Goal: Transaction & Acquisition: Purchase product/service

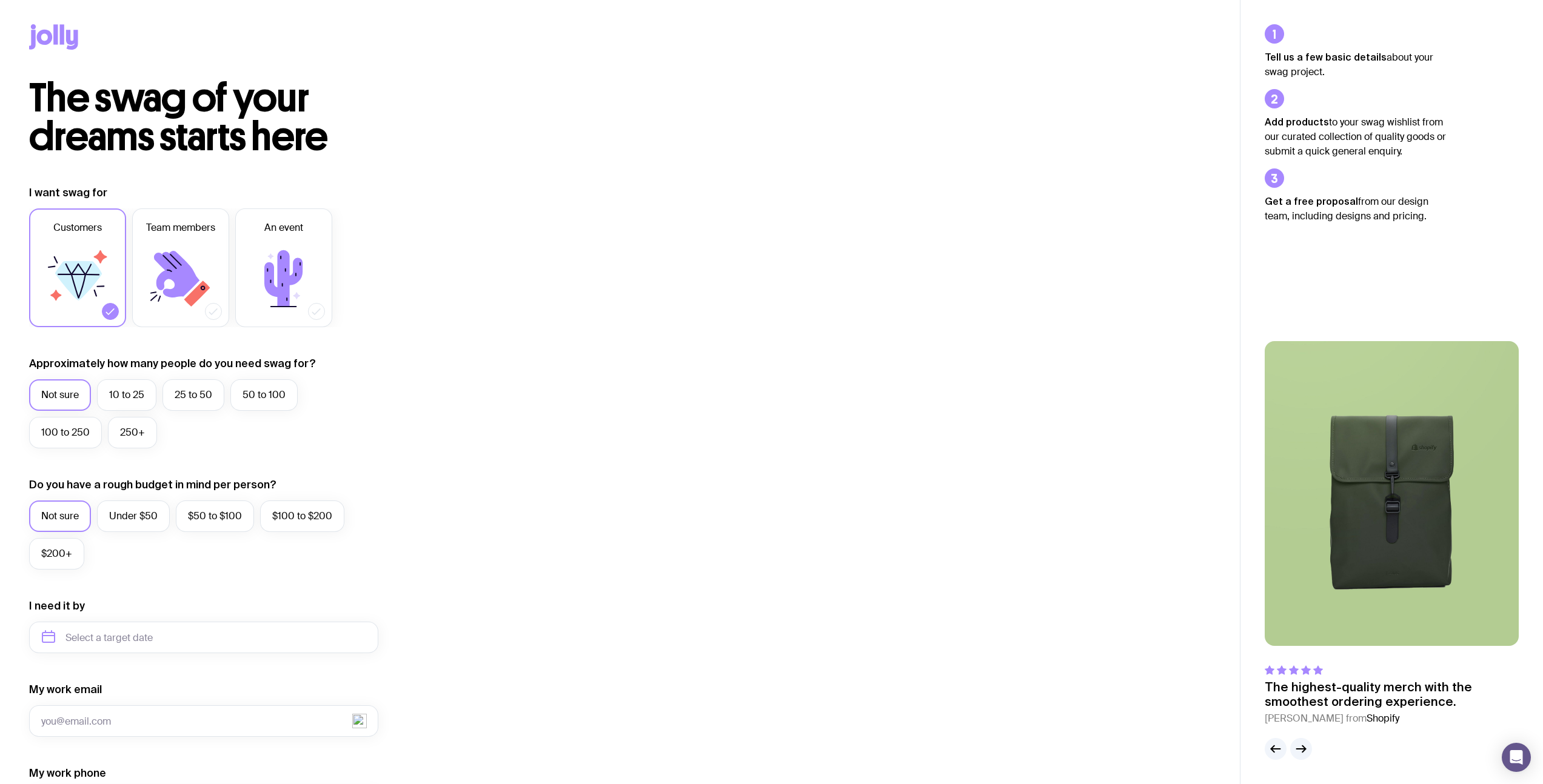
click at [790, 267] on div "I want swag for Customers Team members An event Approximately how many people d…" at bounding box center [619, 582] width 1182 height 792
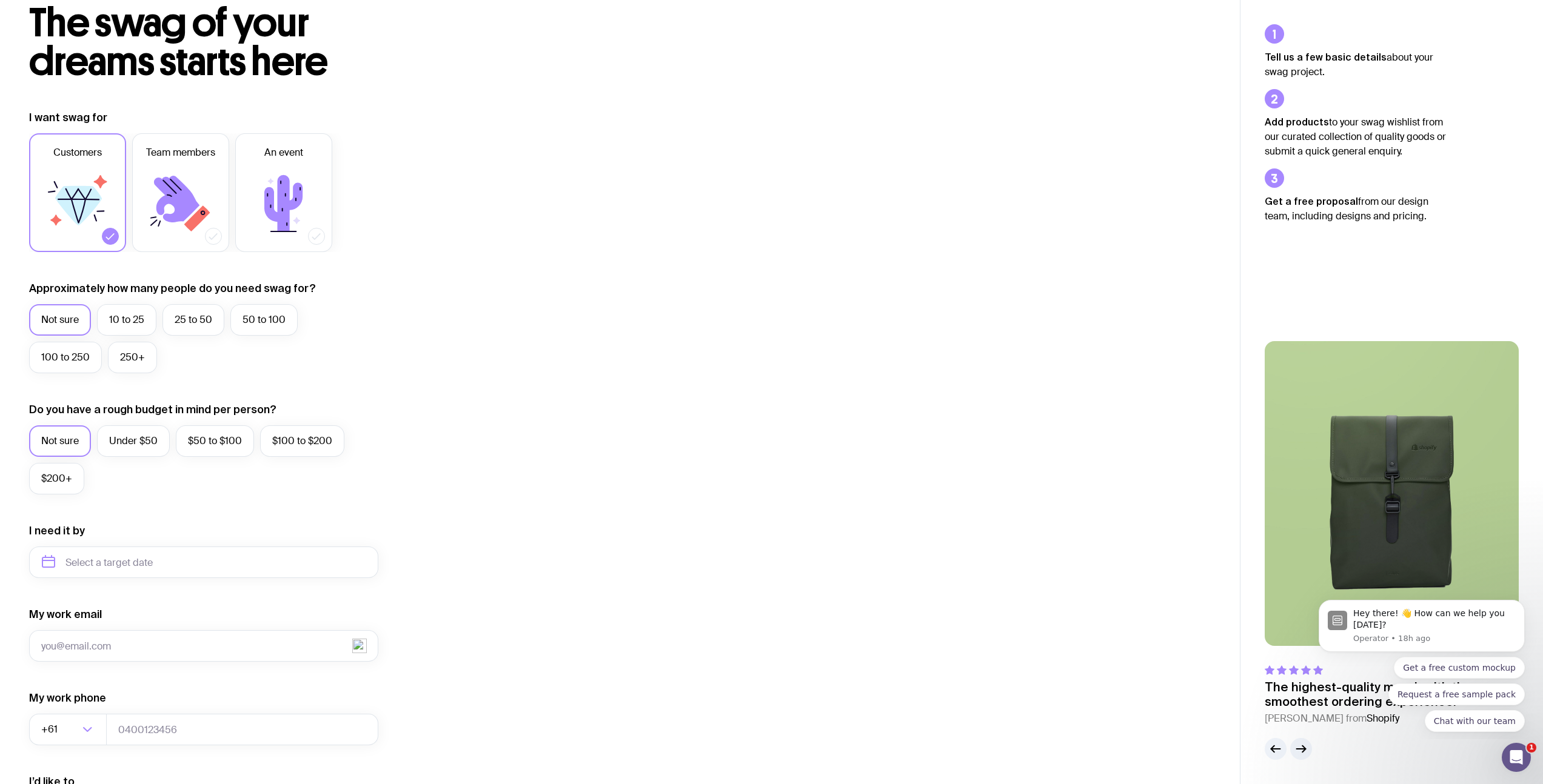
click at [509, 226] on div "I want swag for Customers Team members An event Approximately how many people d…" at bounding box center [619, 506] width 1182 height 792
click at [278, 205] on icon at bounding box center [283, 203] width 38 height 56
click at [0, 0] on input "An event" at bounding box center [0, 0] width 0 height 0
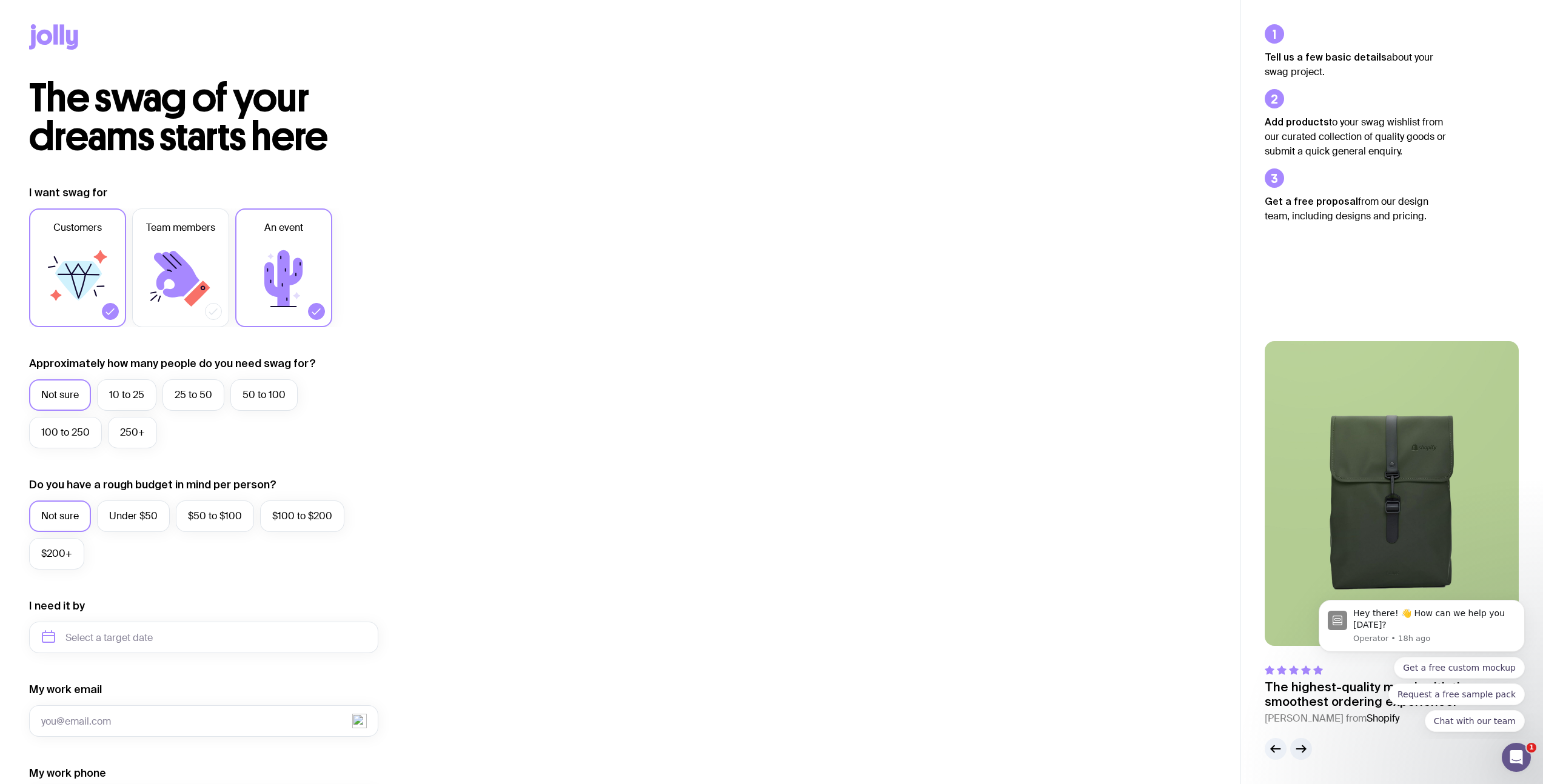
click at [68, 31] on icon at bounding box center [71, 40] width 12 height 20
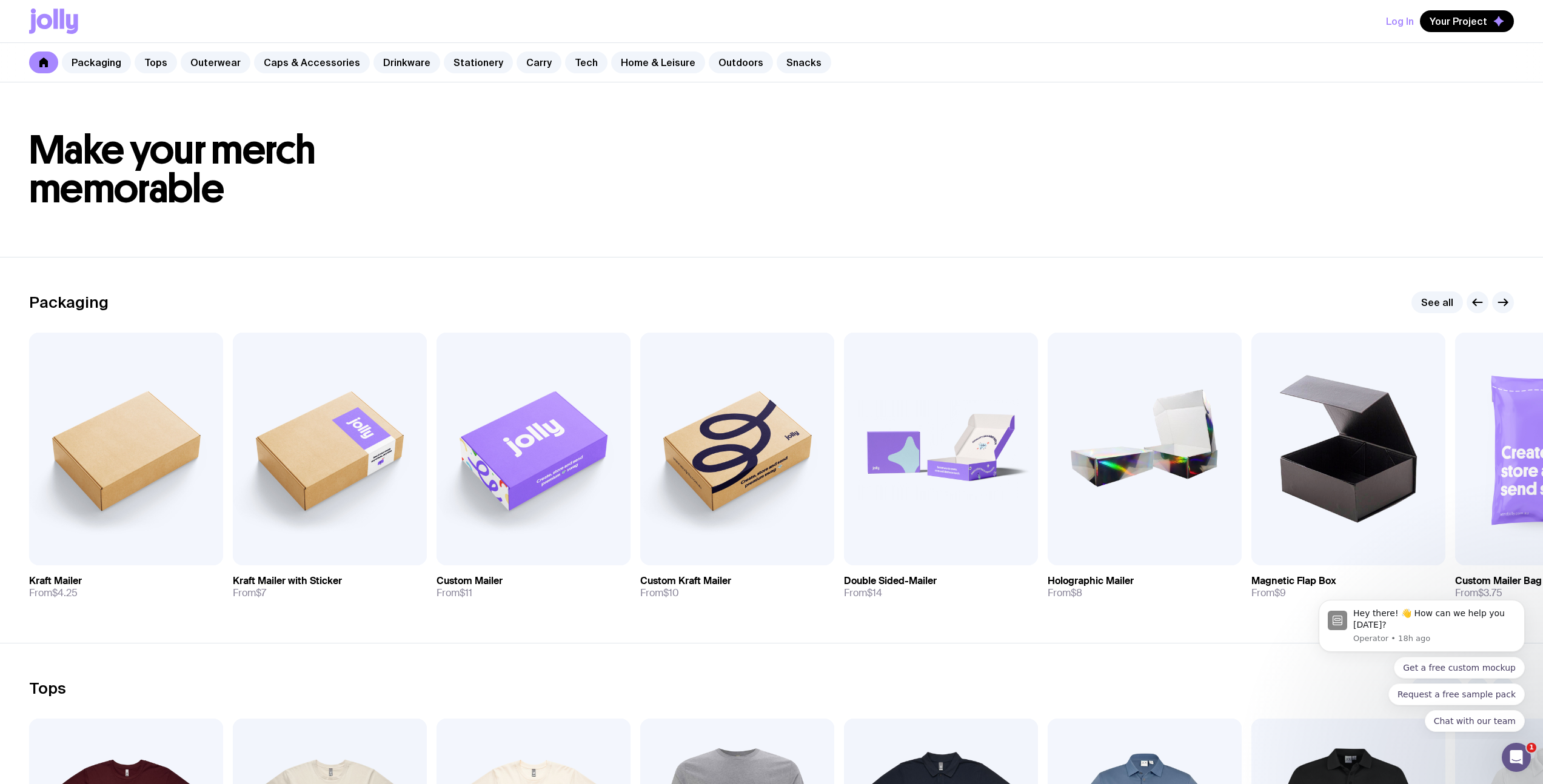
click at [66, 27] on icon at bounding box center [53, 21] width 49 height 25
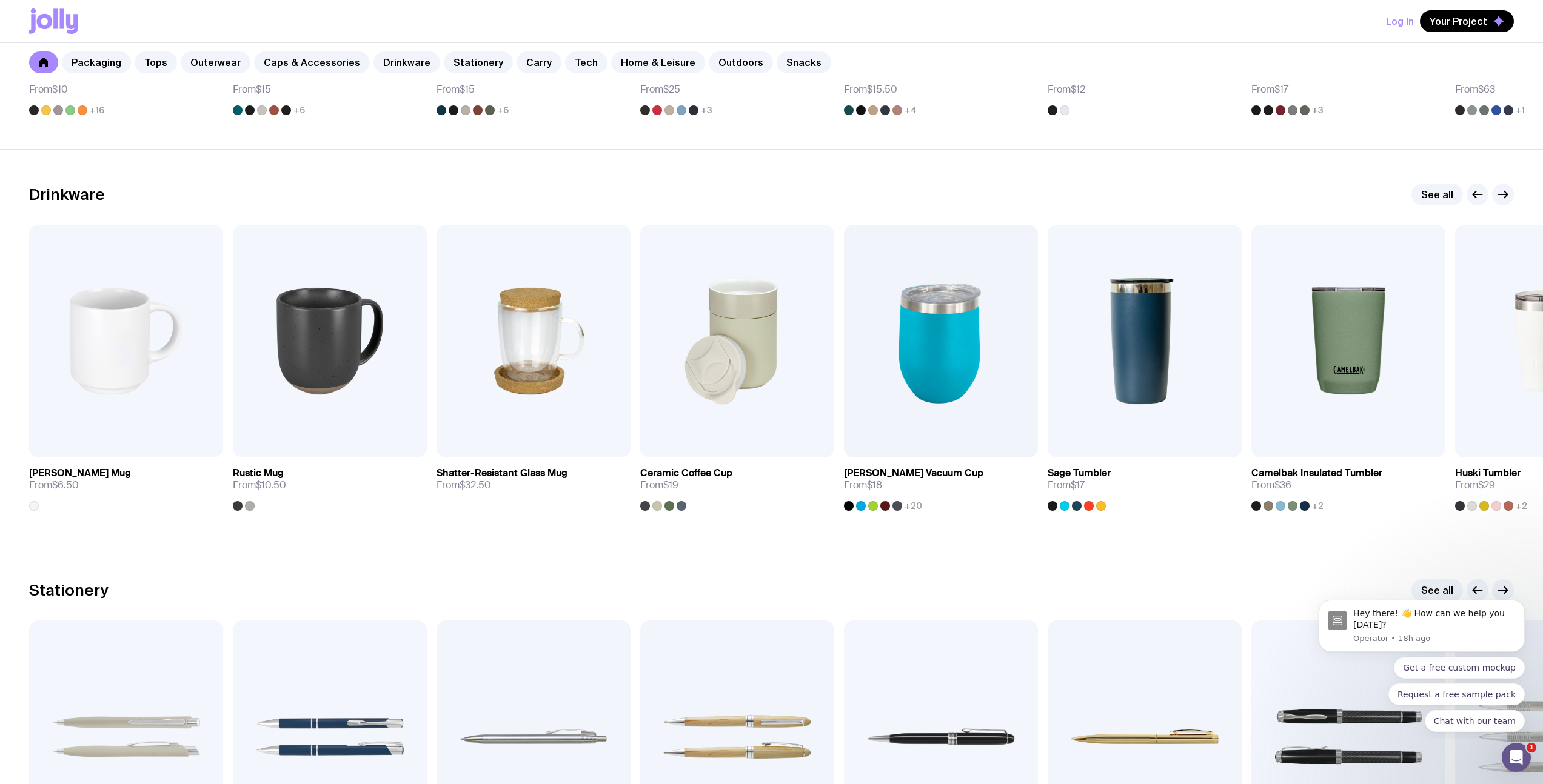
scroll to position [1740, 0]
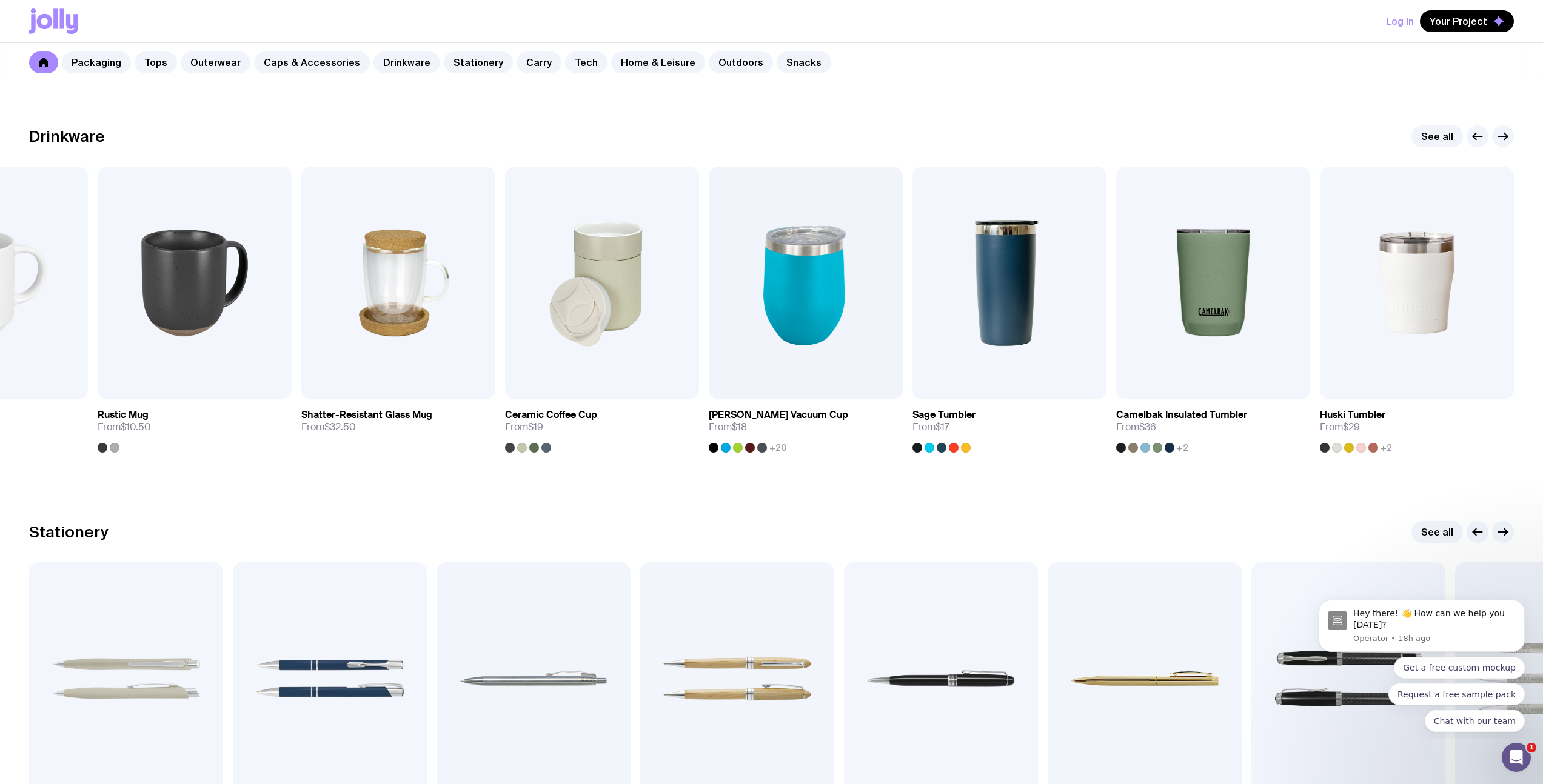
click at [909, 519] on section "Stationery See all Add to wishlist View Ballpoint Pen From $1 +21 Add to wishli…" at bounding box center [772, 684] width 1543 height 396
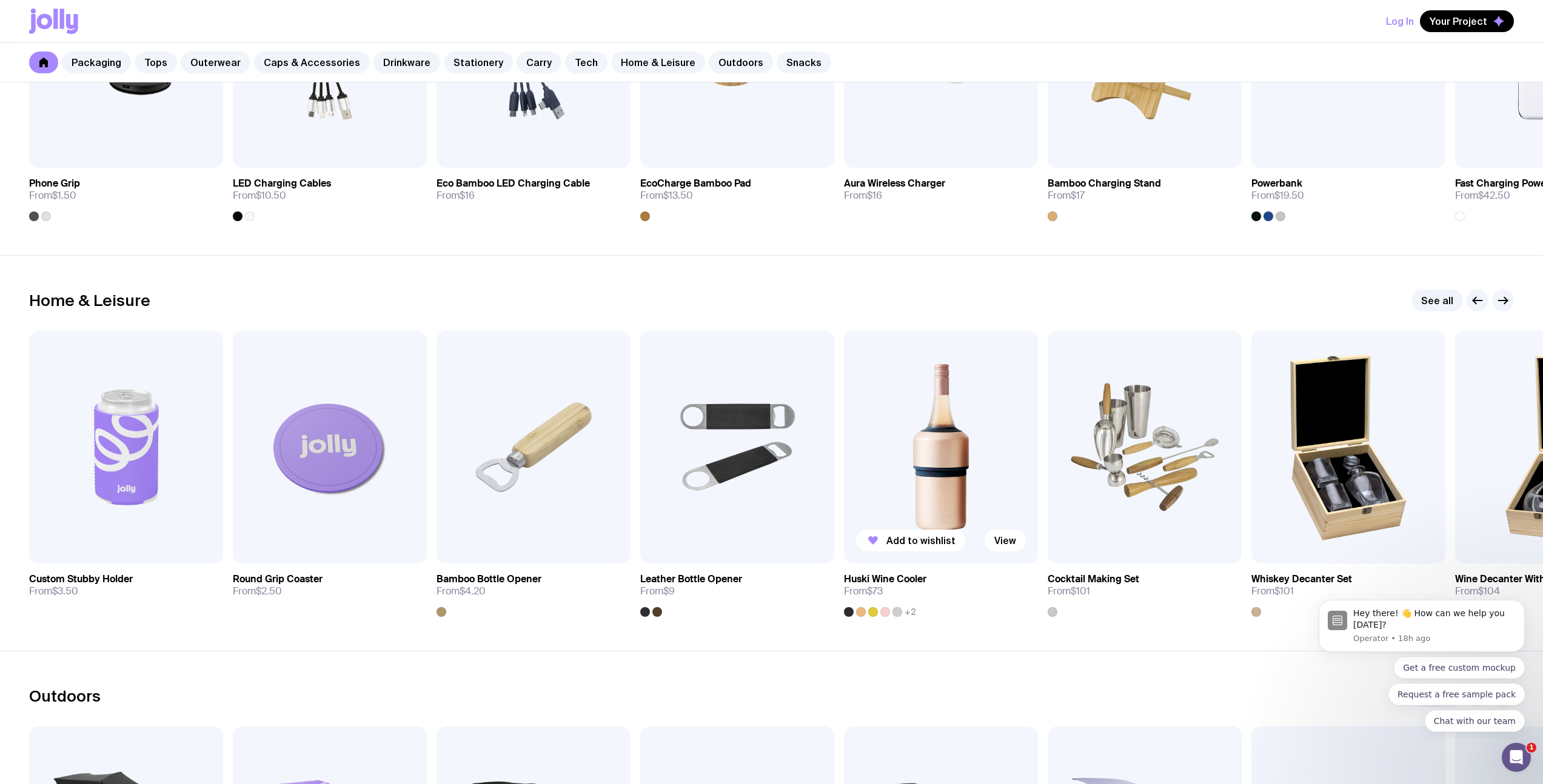
scroll to position [3264, 0]
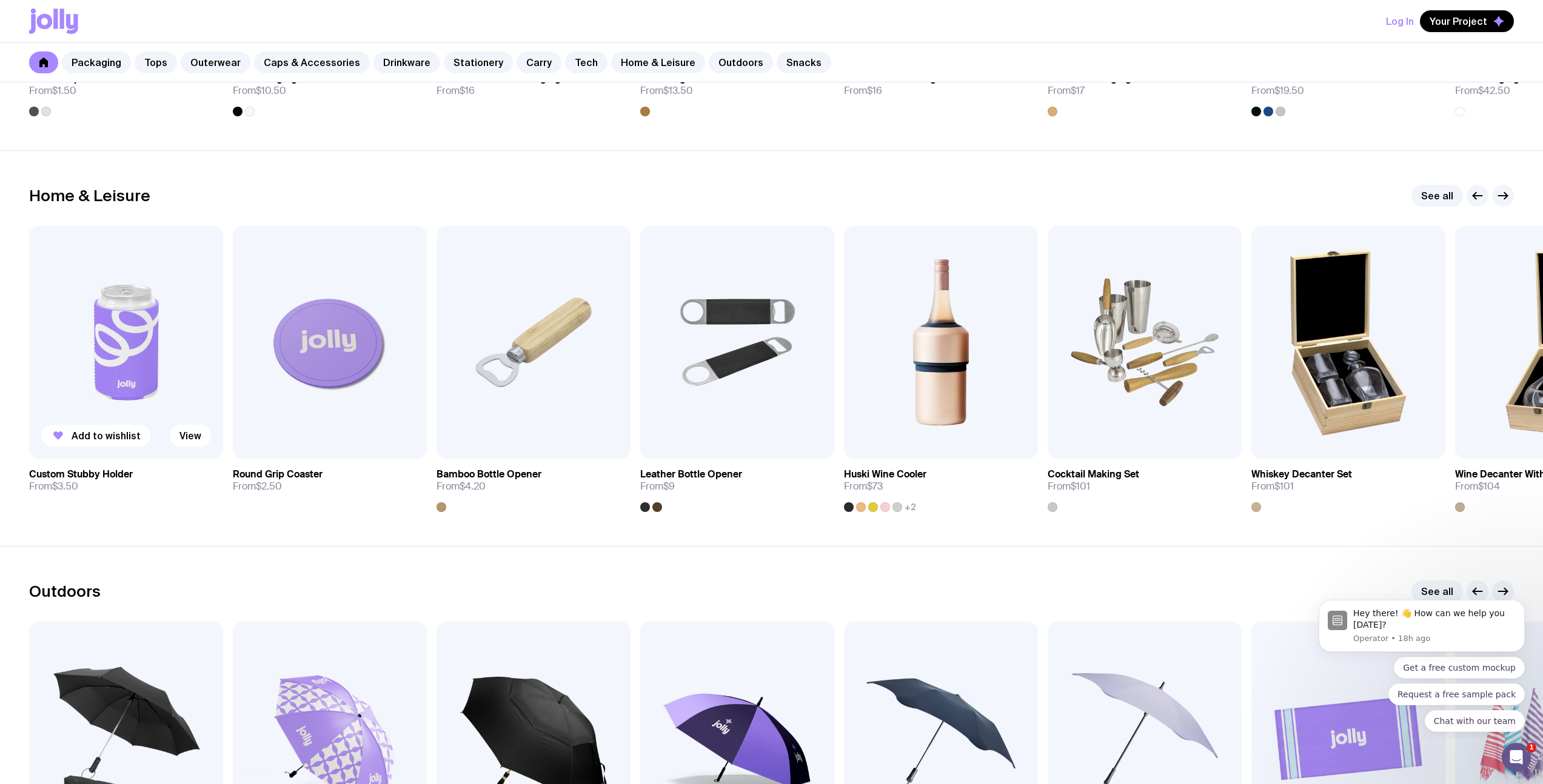
click at [146, 412] on img at bounding box center [125, 342] width 194 height 233
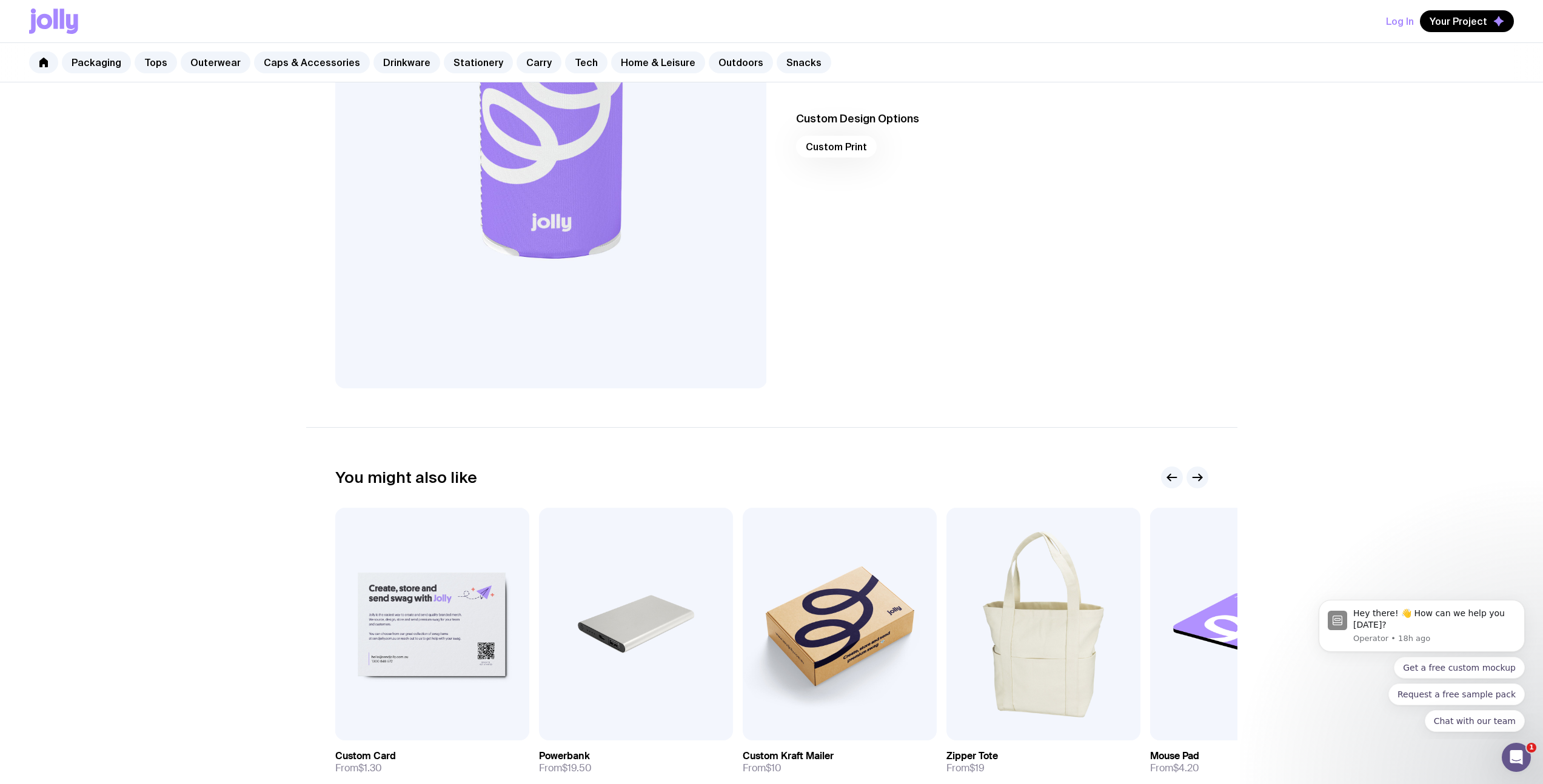
scroll to position [263, 0]
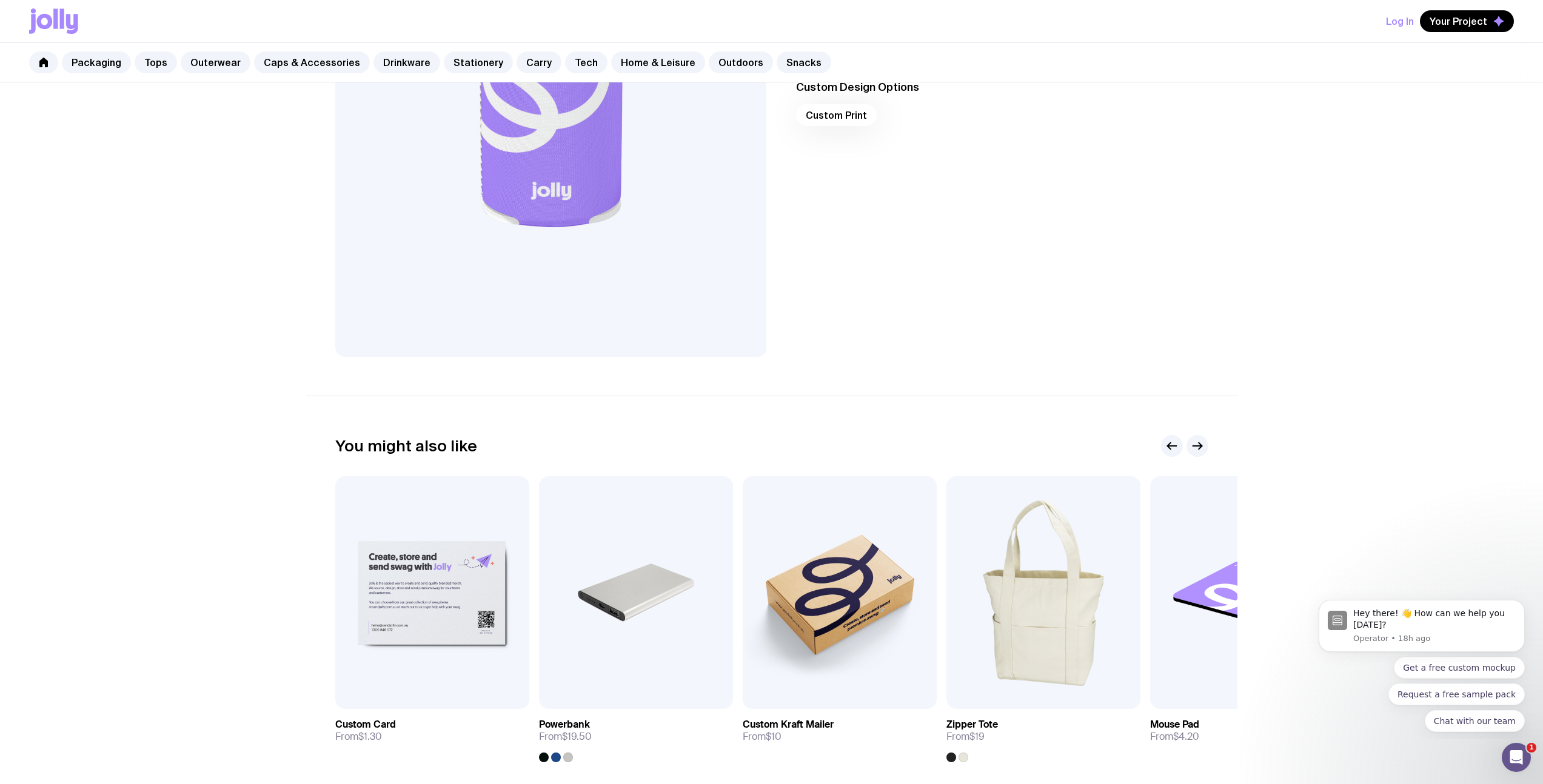
click at [1113, 241] on div "Custom Design Options Custom Print" at bounding box center [992, 203] width 431 height 307
click at [231, 419] on div "Custom Stubby Holder From $3.50 Custom Design Included The Custom Stubby Holder…" at bounding box center [772, 320] width 1543 height 1000
click at [287, 466] on div "Custom Stubby Holder From $3.50 Custom Design Included The Custom Stubby Holder…" at bounding box center [772, 320] width 1543 height 1000
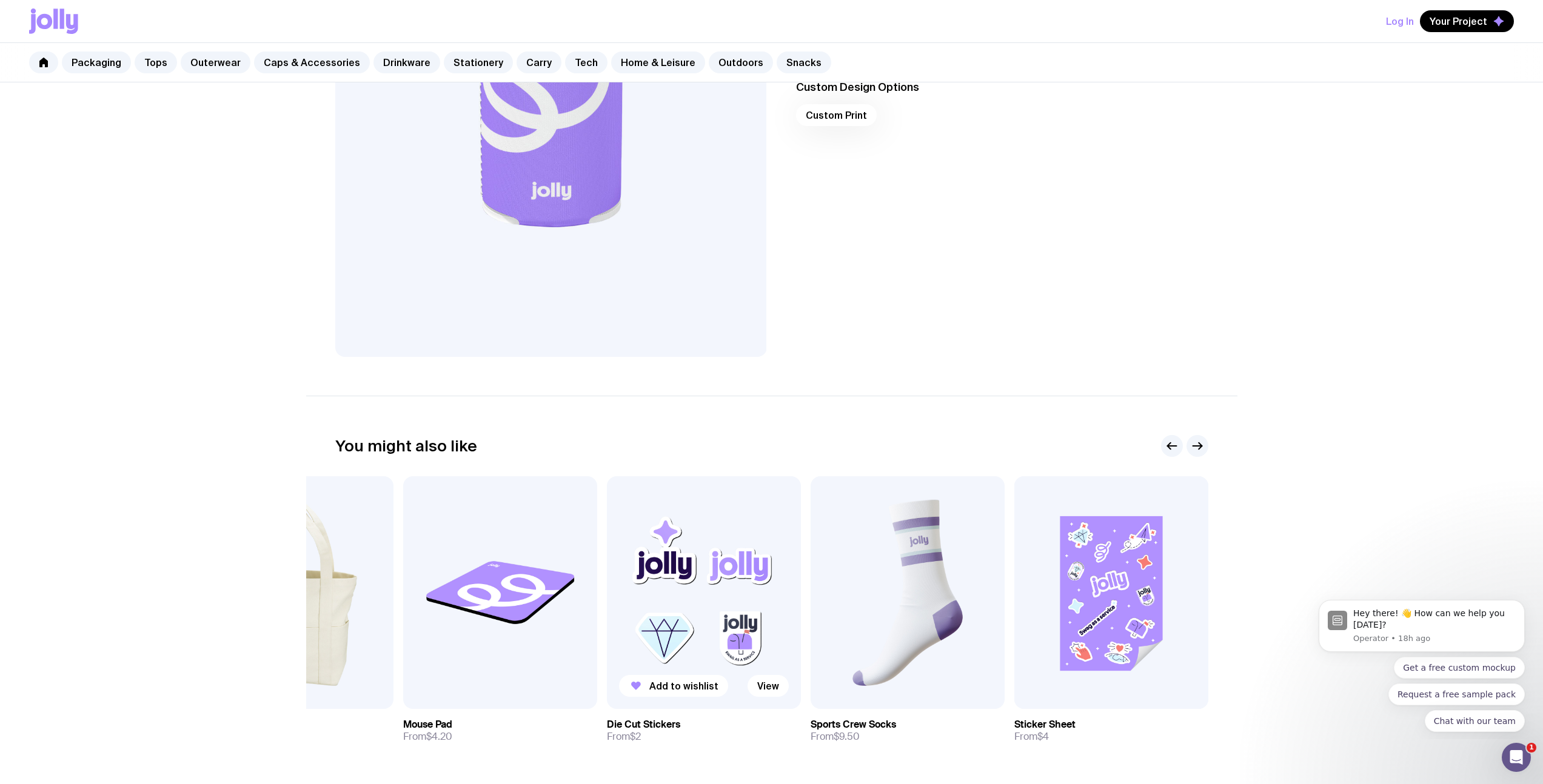
click at [734, 575] on img at bounding box center [703, 593] width 194 height 233
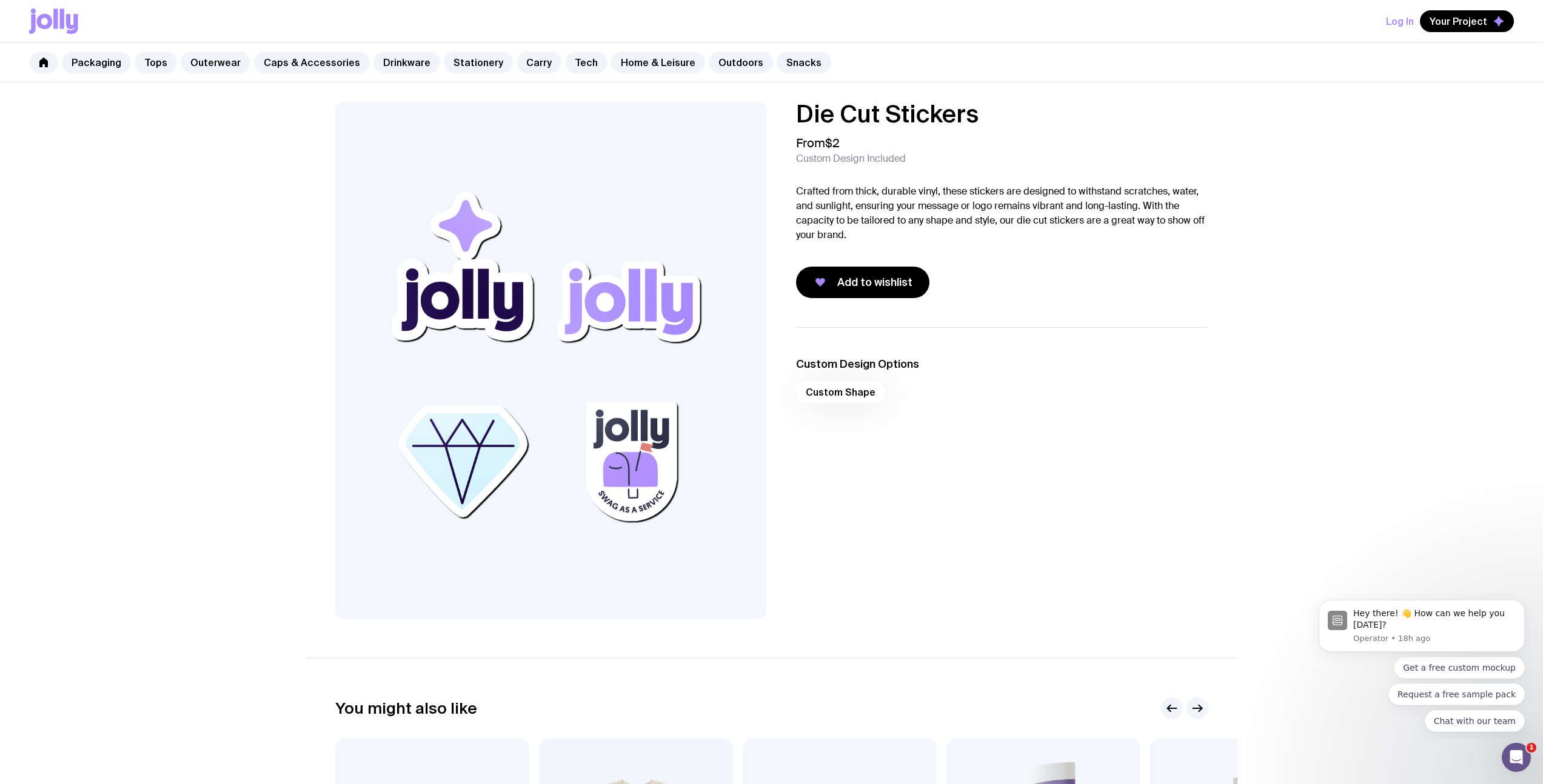
click at [968, 462] on div "Custom Design Options Custom Shape" at bounding box center [992, 474] width 431 height 292
click at [171, 318] on div "Die Cut Stickers From $2 Custom Design Included Crafted from thick, durable vin…" at bounding box center [772, 583] width 1543 height 1000
drag, startPoint x: 218, startPoint y: 306, endPoint x: 306, endPoint y: 29, distance: 290.6
click at [218, 307] on div "Die Cut Stickers From $2 Custom Design Included Crafted from thick, durable vin…" at bounding box center [772, 583] width 1543 height 1000
